Goal: Information Seeking & Learning: Learn about a topic

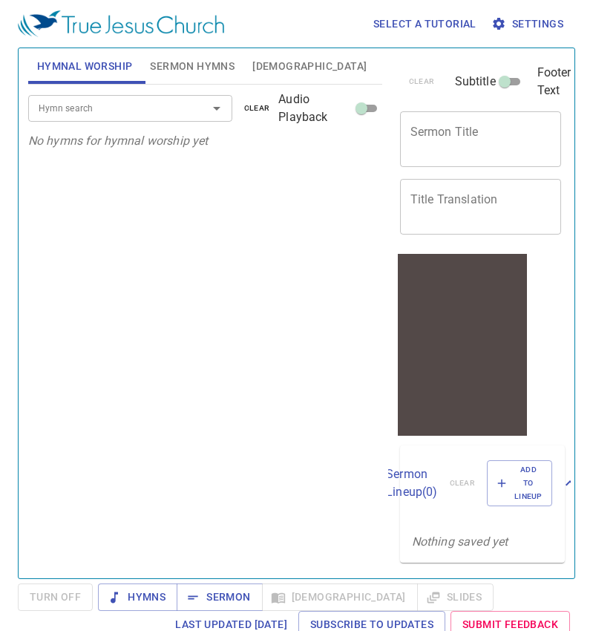
click at [270, 64] on span "Bible" at bounding box center [309, 66] width 114 height 19
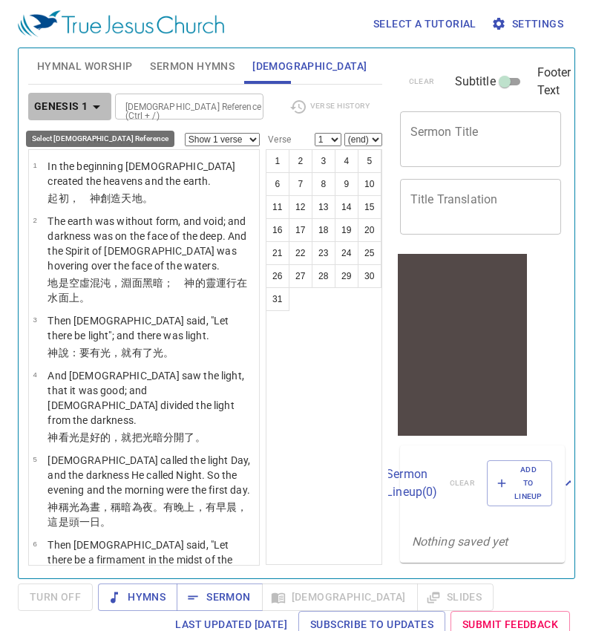
click at [86, 108] on b "Genesis 1" at bounding box center [61, 106] width 54 height 19
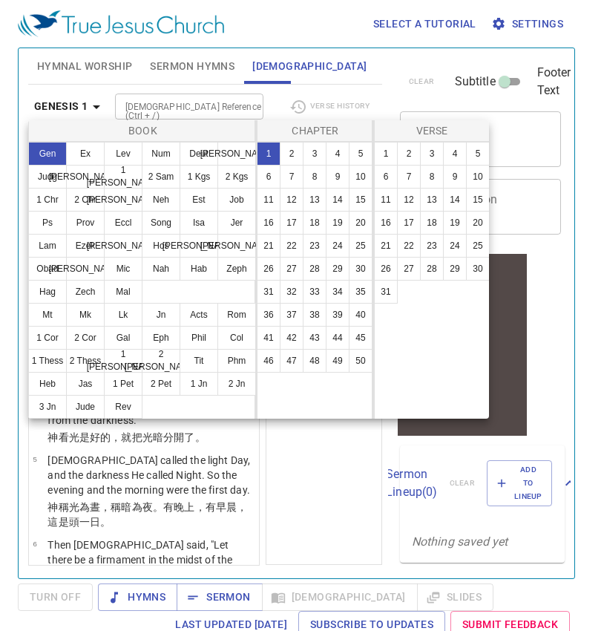
click at [86, 108] on div at bounding box center [302, 315] width 604 height 631
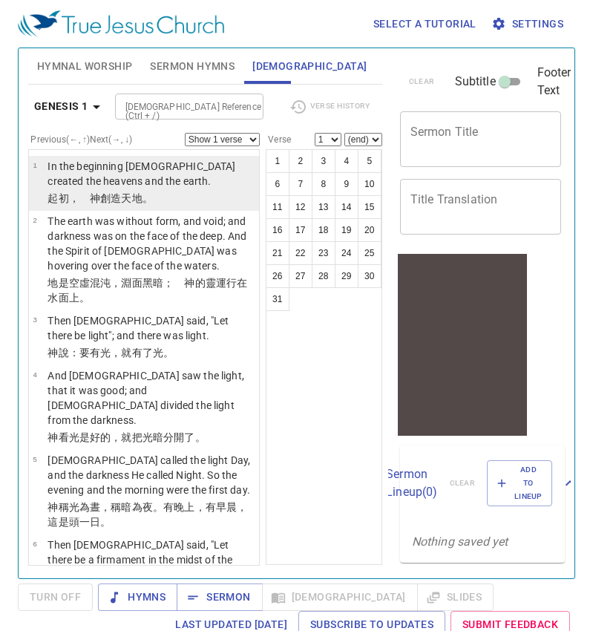
click at [115, 185] on p "In the beginning [DEMOGRAPHIC_DATA] created the heavens and the earth." at bounding box center [151, 174] width 207 height 30
